Goal: Information Seeking & Learning: Check status

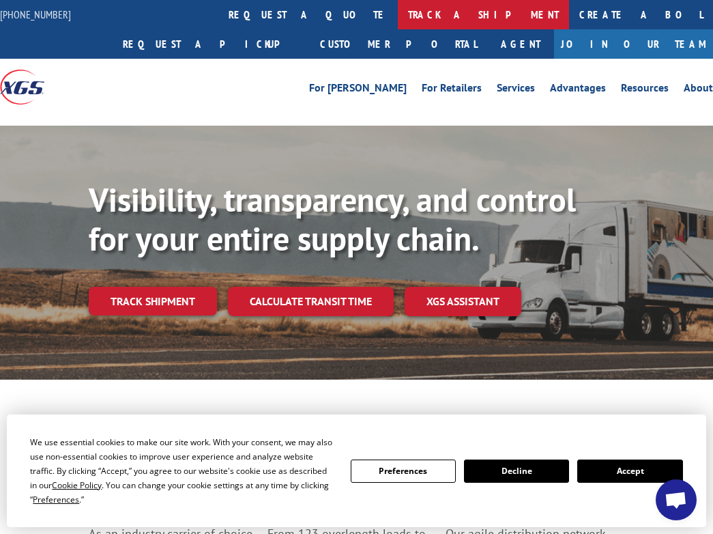
click at [398, 12] on link "track a shipment" at bounding box center [483, 14] width 171 height 29
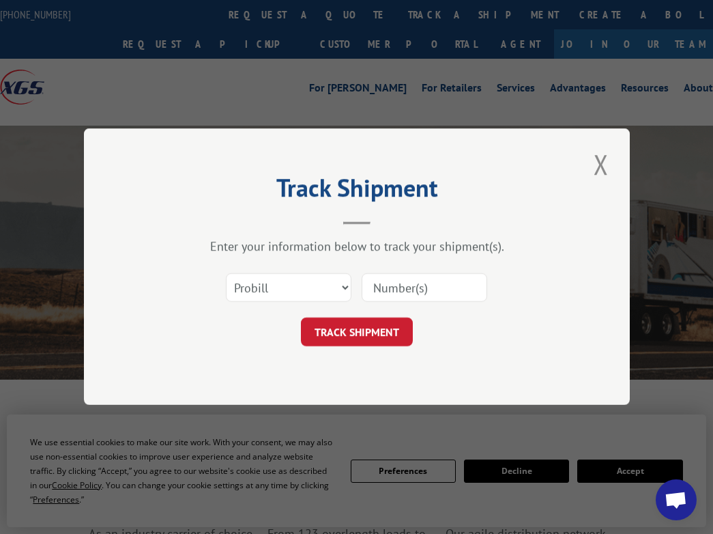
click at [405, 287] on input at bounding box center [425, 288] width 126 height 29
paste input "50859015"
type input "50859015"
click at [343, 334] on button "TRACK SHIPMENT" at bounding box center [357, 332] width 112 height 29
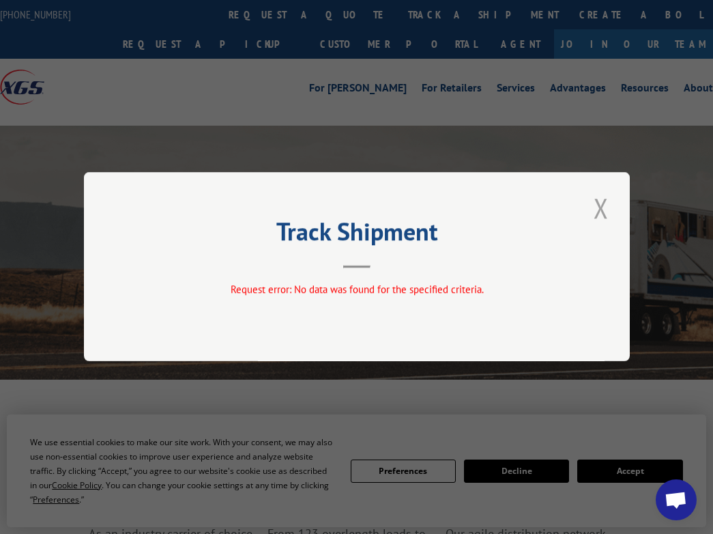
click at [602, 214] on button "Close modal" at bounding box center [601, 208] width 23 height 38
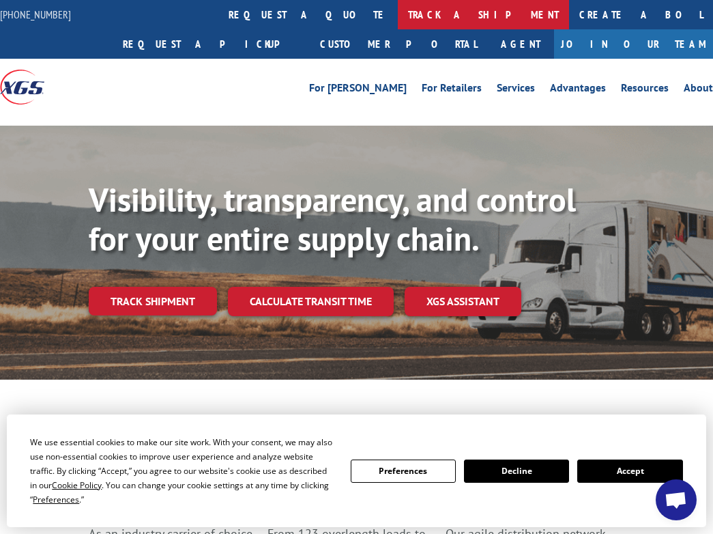
click at [398, 12] on link "track a shipment" at bounding box center [483, 14] width 171 height 29
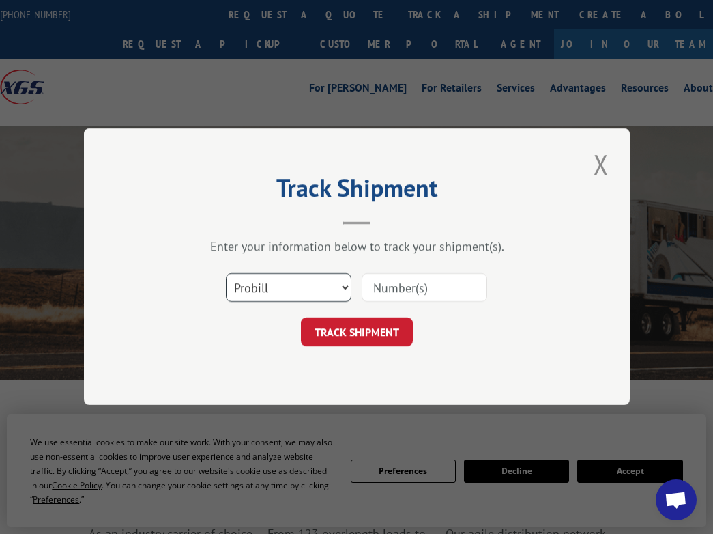
select select "bol"
paste input "50859015"
type input "50859015"
click at [356, 340] on button "TRACK SHIPMENT" at bounding box center [357, 332] width 112 height 29
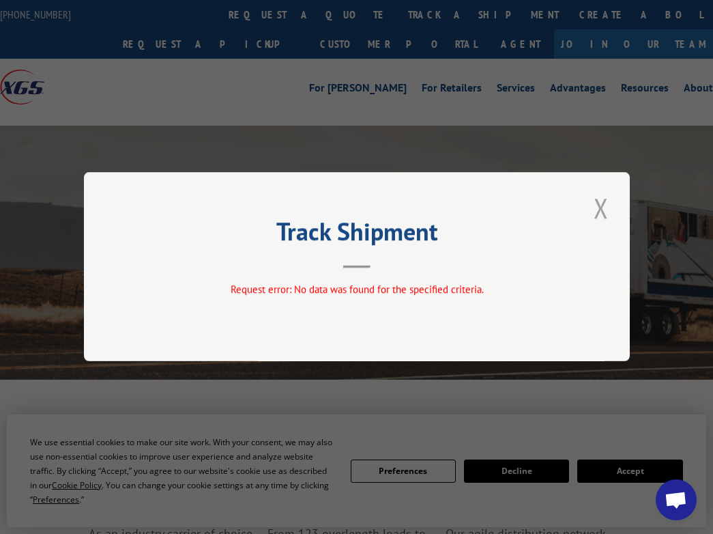
click at [599, 214] on button "Close modal" at bounding box center [601, 208] width 23 height 38
